Goal: Task Accomplishment & Management: Use online tool/utility

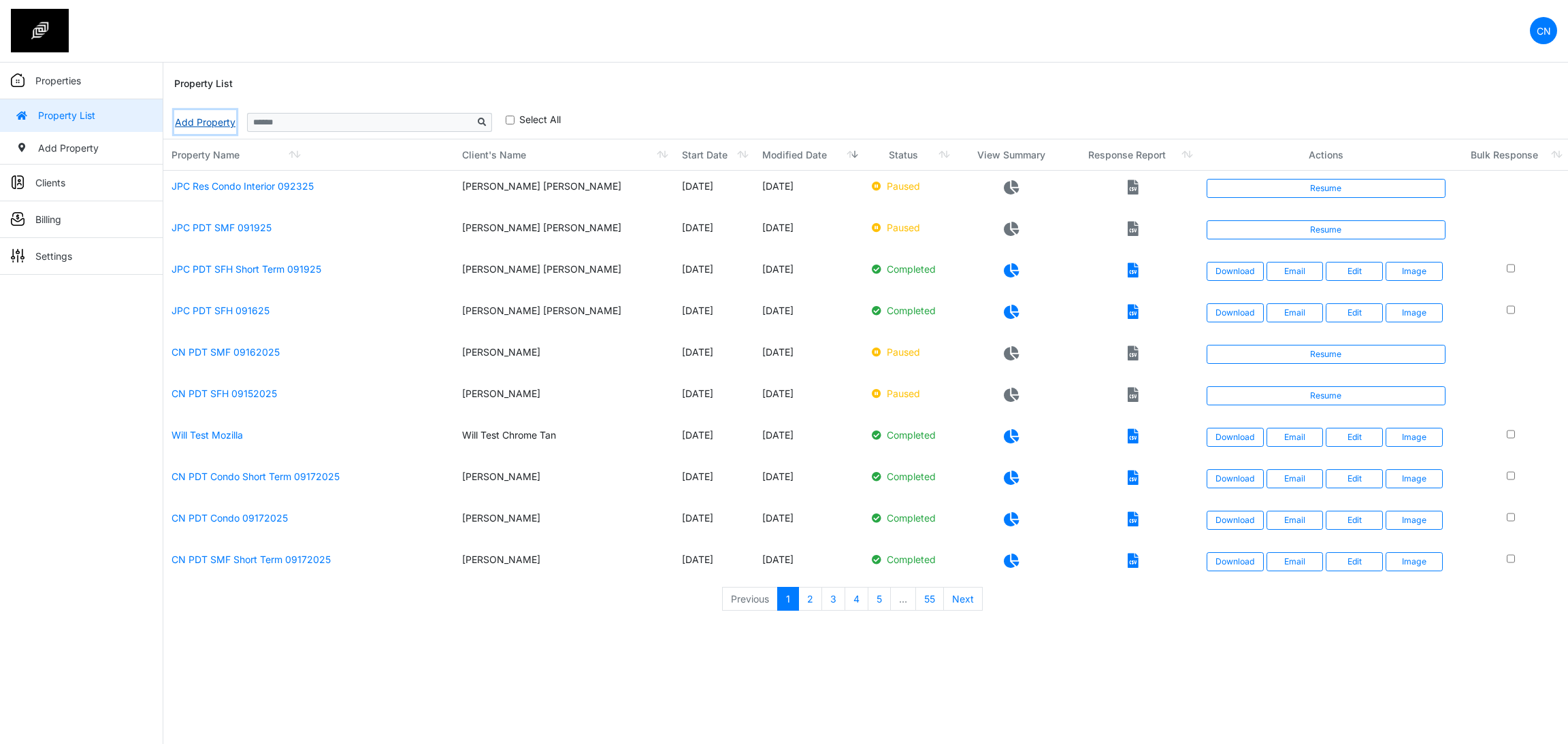
click at [207, 124] on link "Add Property" at bounding box center [205, 122] width 62 height 24
